Goal: Task Accomplishment & Management: Manage account settings

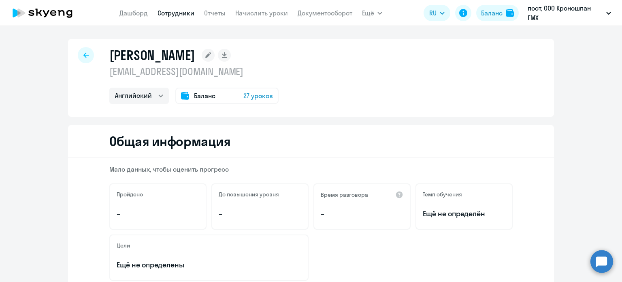
select select "english"
drag, startPoint x: 83, startPoint y: 56, endPoint x: 150, endPoint y: 63, distance: 67.6
click at [83, 56] on icon at bounding box center [85, 55] width 5 height 6
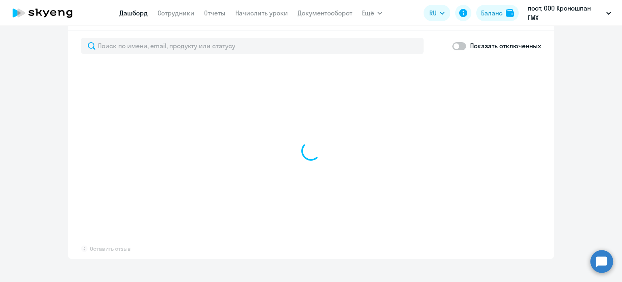
scroll to position [478, 0]
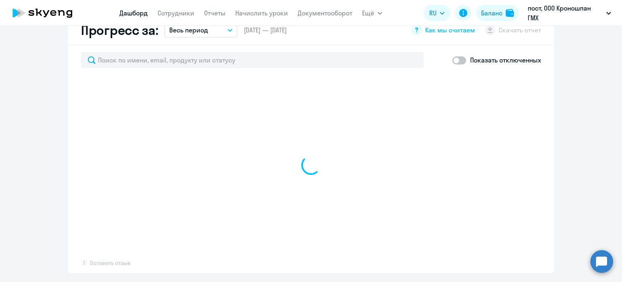
select select "30"
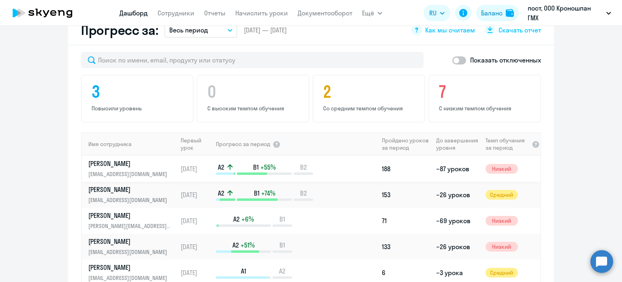
click at [139, 165] on p "Алексашкина Дарья" at bounding box center [129, 163] width 83 height 9
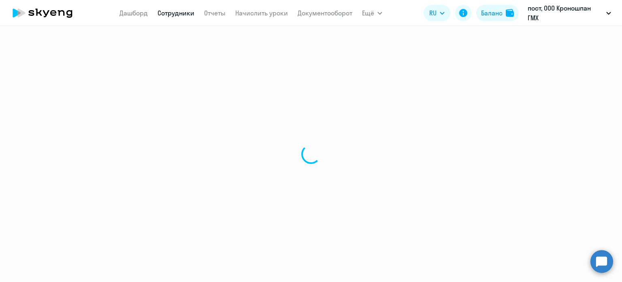
select select "english"
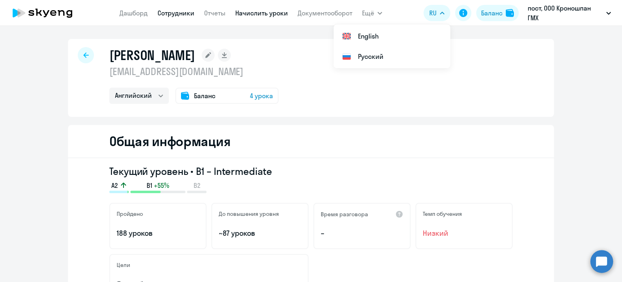
drag, startPoint x: 263, startPoint y: 13, endPoint x: 258, endPoint y: 15, distance: 6.0
click at [263, 13] on link "Начислить уроки" at bounding box center [261, 13] width 53 height 8
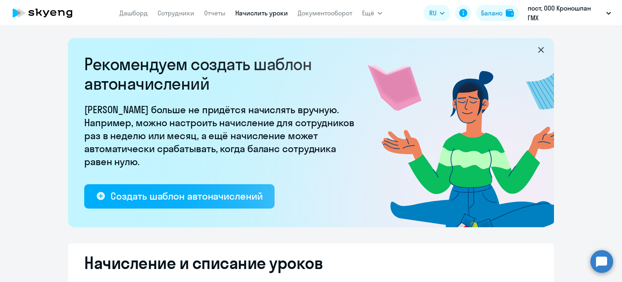
select select "10"
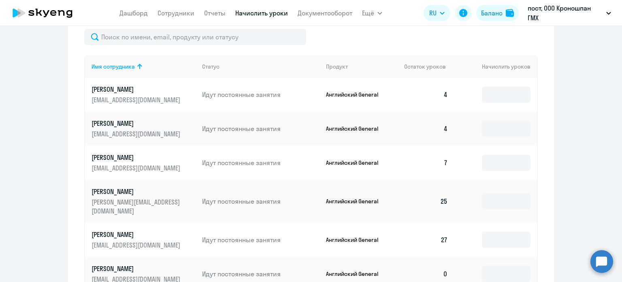
scroll to position [365, 0]
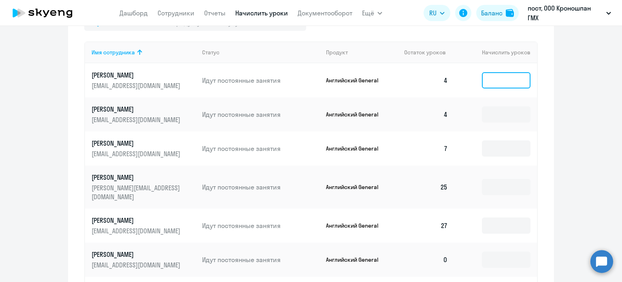
click at [506, 85] on input at bounding box center [506, 80] width 49 height 16
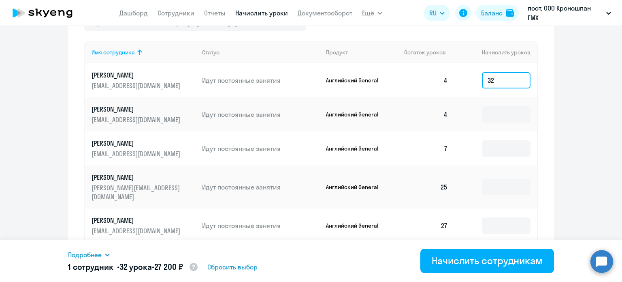
type input "32"
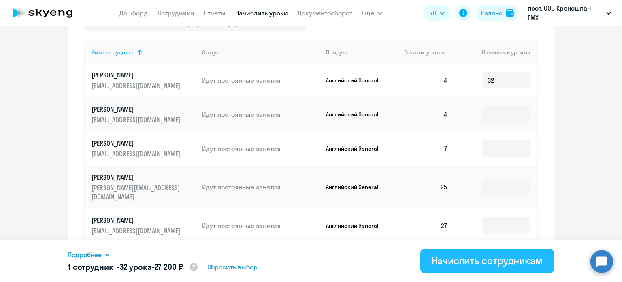
click at [501, 265] on div "Начислить сотрудникам" at bounding box center [487, 260] width 111 height 13
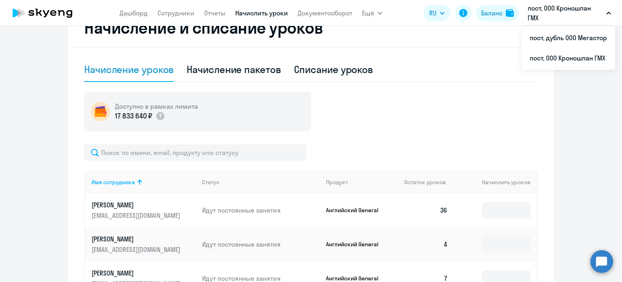
scroll to position [284, 0]
